Goal: Find specific page/section: Find specific page/section

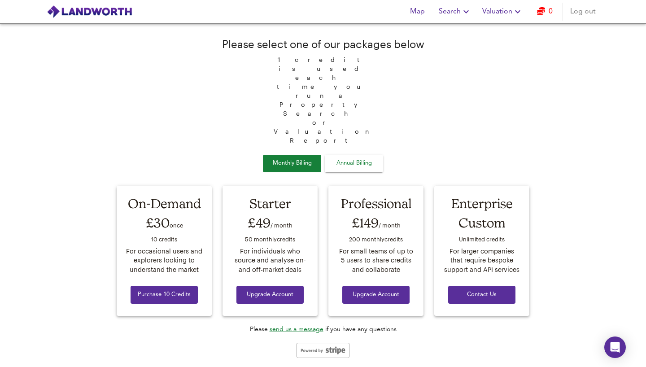
click at [415, 16] on span "Map" at bounding box center [417, 11] width 22 height 13
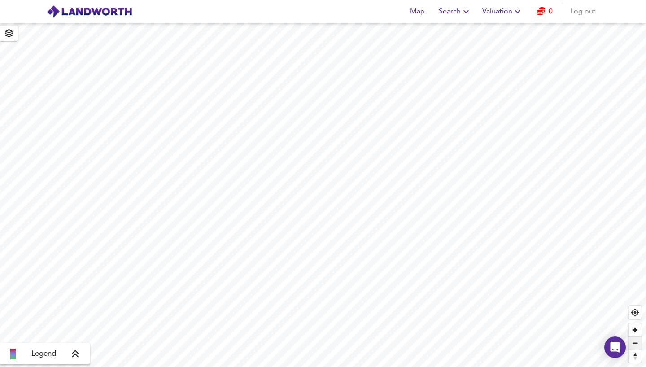
click at [637, 345] on span "Zoom out" at bounding box center [634, 343] width 13 height 13
click at [635, 331] on span "Zoom in" at bounding box center [634, 329] width 13 height 13
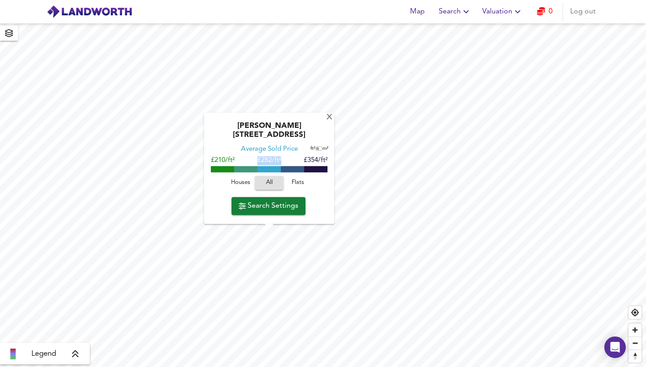
drag, startPoint x: 282, startPoint y: 160, endPoint x: 257, endPoint y: 161, distance: 25.6
click at [257, 161] on div "£210/ft² £ 282/ft² £354/ft²" at bounding box center [269, 160] width 117 height 9
copy span "£ 282/ft²"
